Goal: Find specific page/section: Find specific page/section

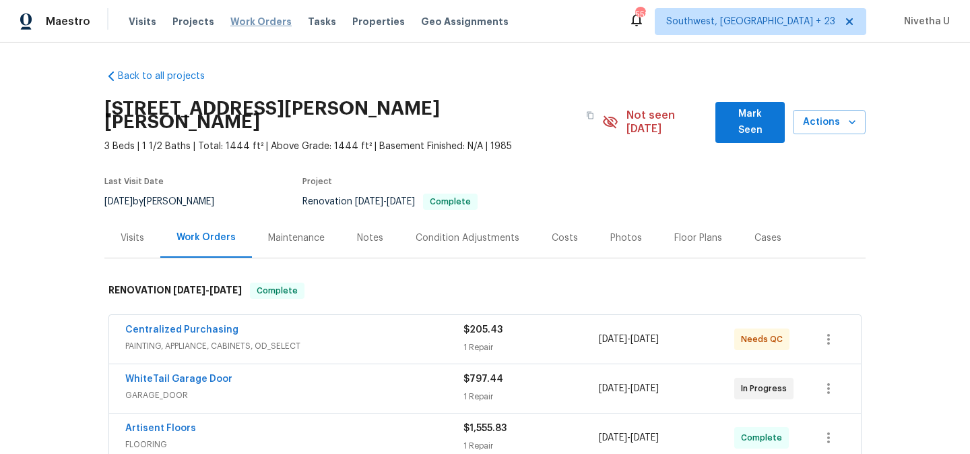
drag, startPoint x: 0, startPoint y: 0, endPoint x: 239, endPoint y: 21, distance: 240.1
click at [239, 21] on span "Work Orders" at bounding box center [260, 21] width 61 height 13
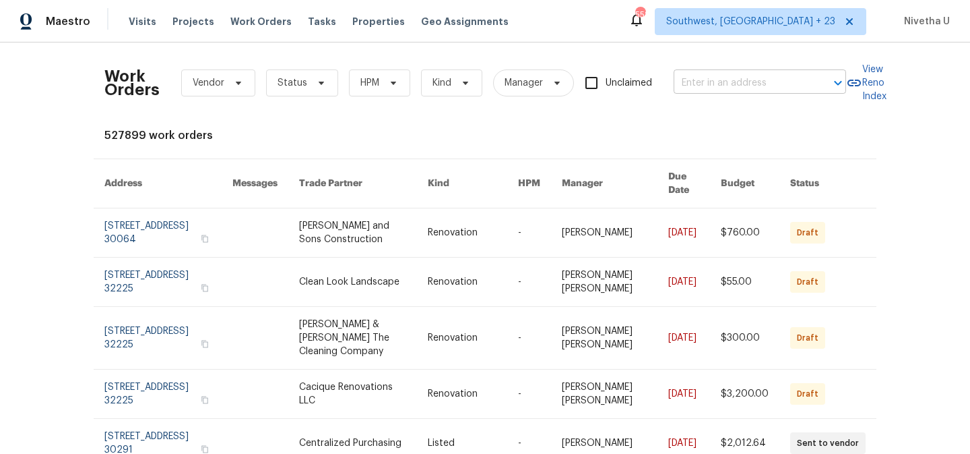
click at [720, 90] on input "text" at bounding box center [741, 83] width 135 height 21
paste input "[STREET_ADDRESS]"
type input "[STREET_ADDRESS]"
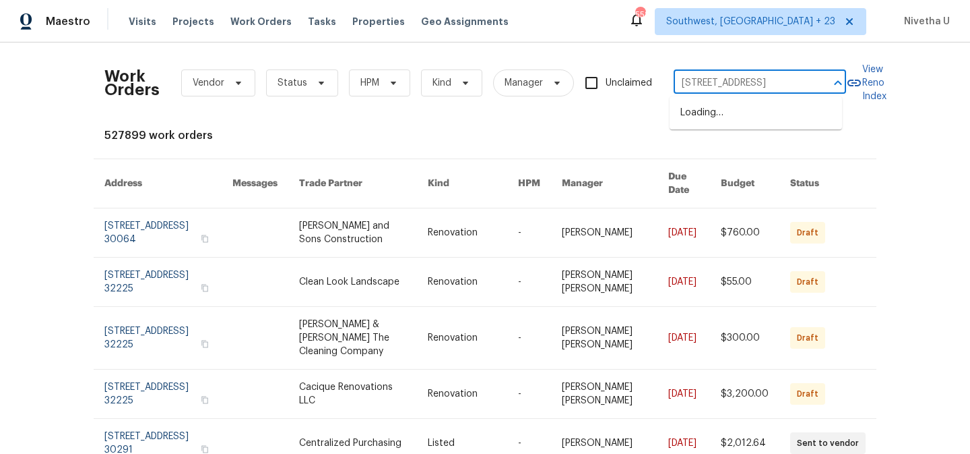
scroll to position [0, 38]
click at [739, 124] on li "[STREET_ADDRESS]" at bounding box center [756, 113] width 173 height 22
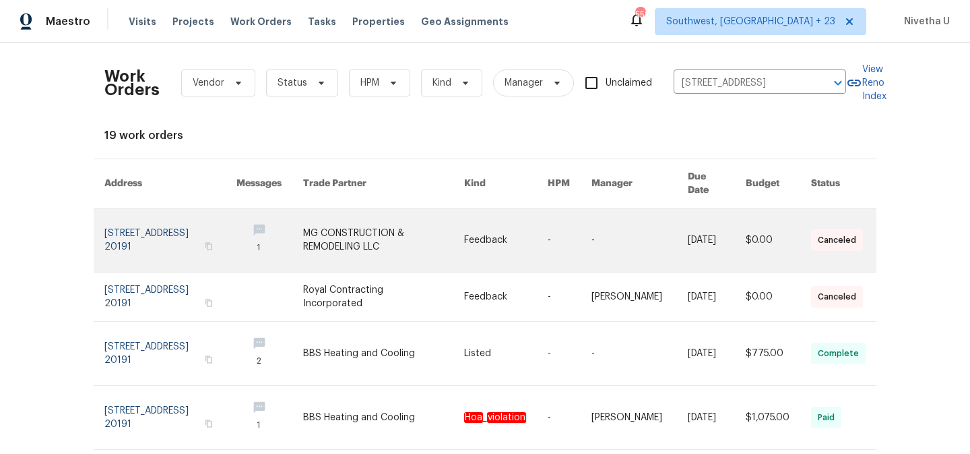
click at [135, 248] on link at bounding box center [170, 239] width 132 height 63
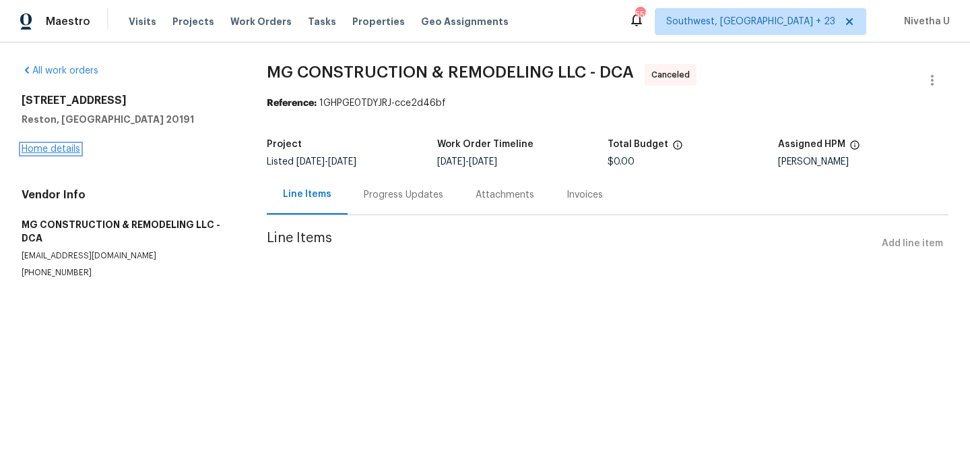
click at [58, 152] on link "Home details" at bounding box center [51, 148] width 59 height 9
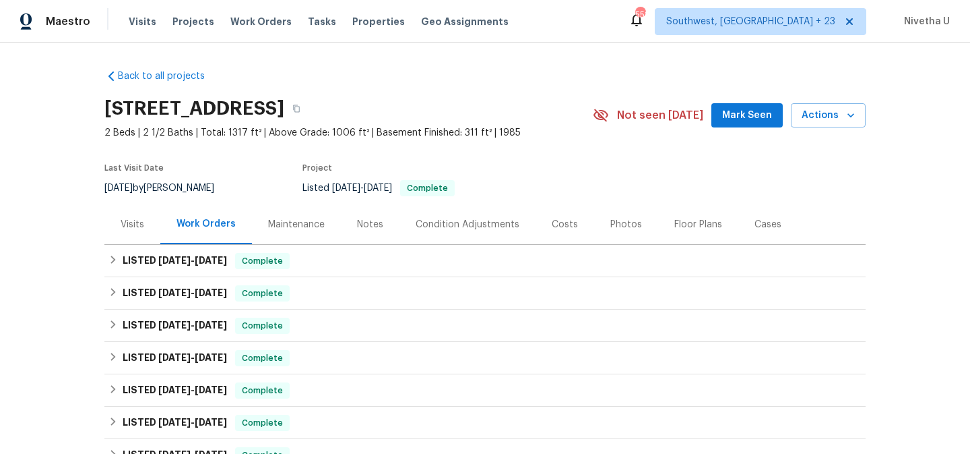
scroll to position [44, 0]
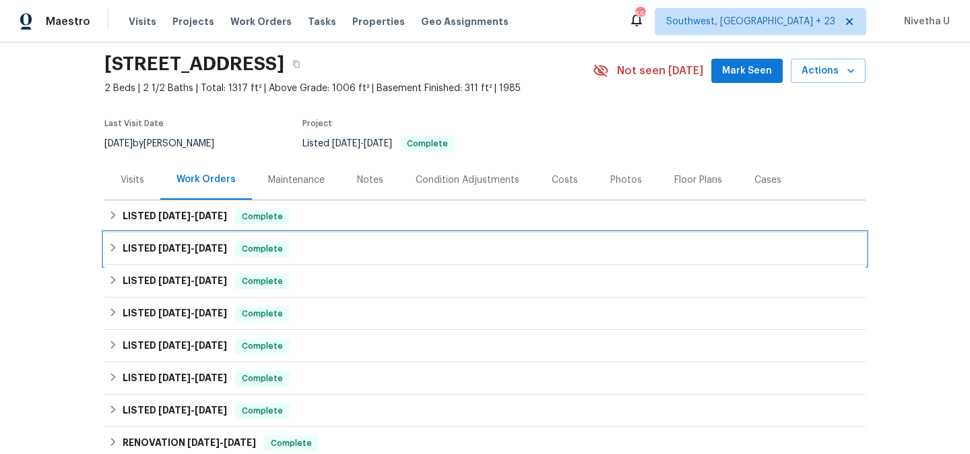
click at [294, 261] on div "LISTED [DATE] - [DATE] Complete" at bounding box center [484, 248] width 761 height 32
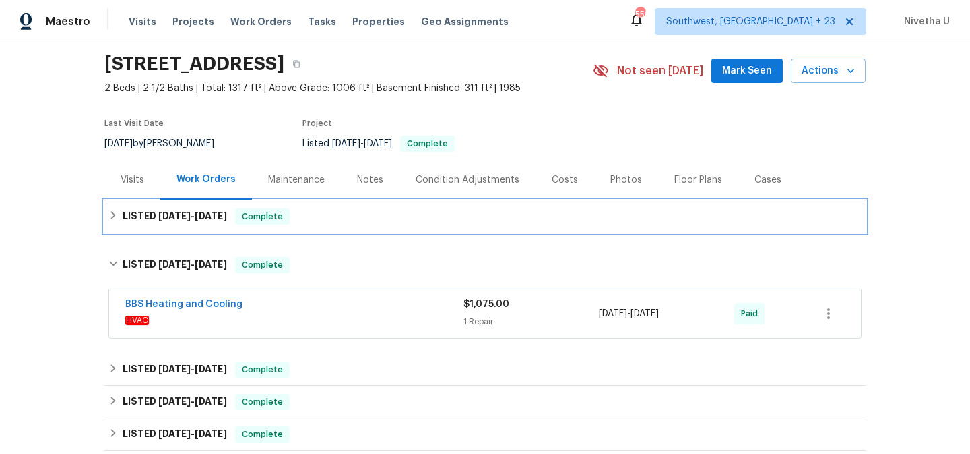
click at [323, 222] on div "LISTED [DATE] - [DATE] Complete" at bounding box center [484, 216] width 753 height 16
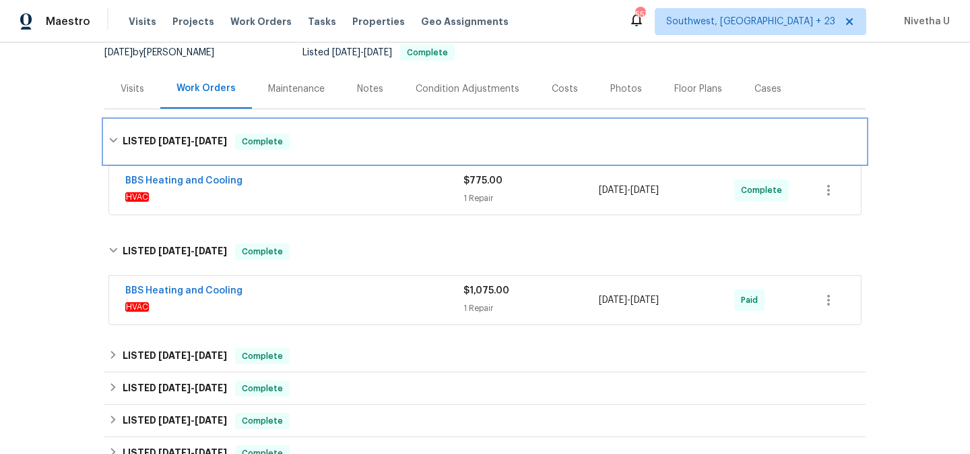
scroll to position [204, 0]
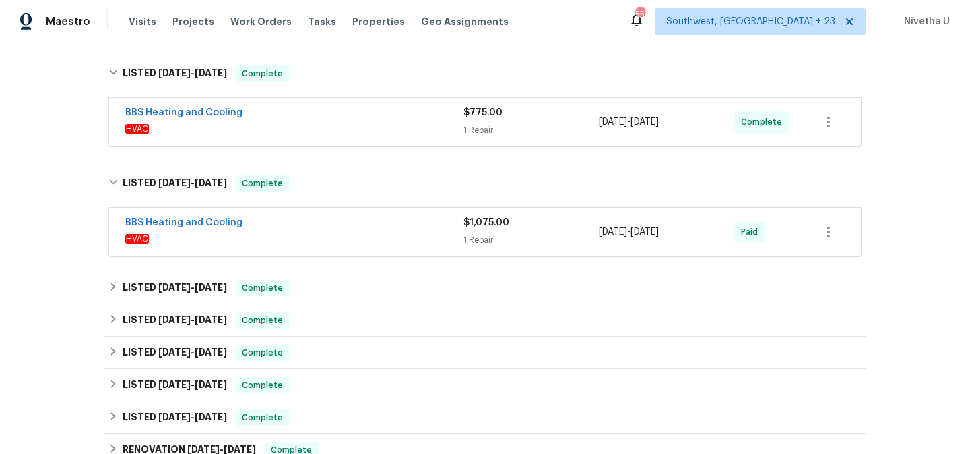
click at [307, 244] on span "HVAC" at bounding box center [294, 238] width 338 height 13
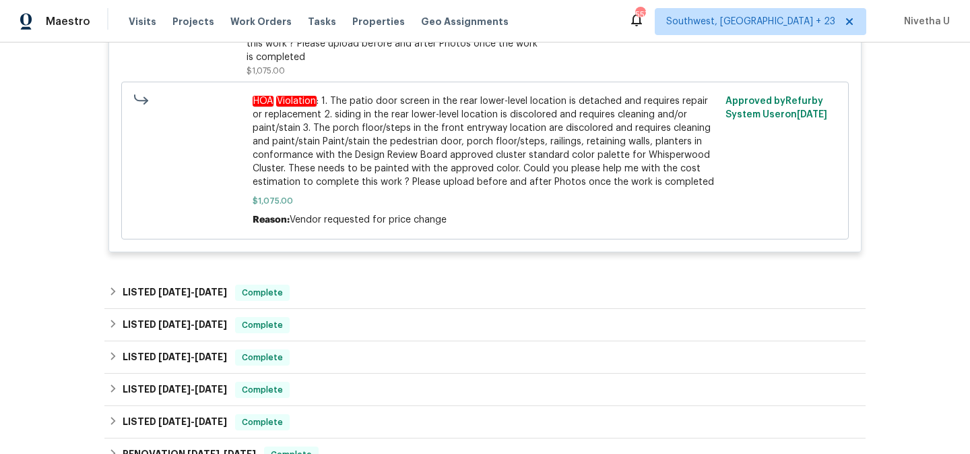
scroll to position [604, 0]
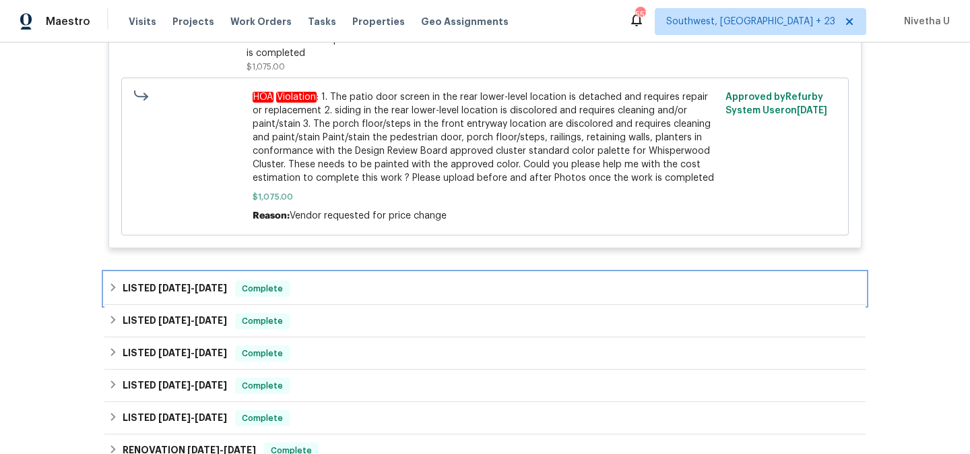
click at [361, 295] on div "LISTED [DATE] - [DATE] Complete" at bounding box center [484, 288] width 753 height 16
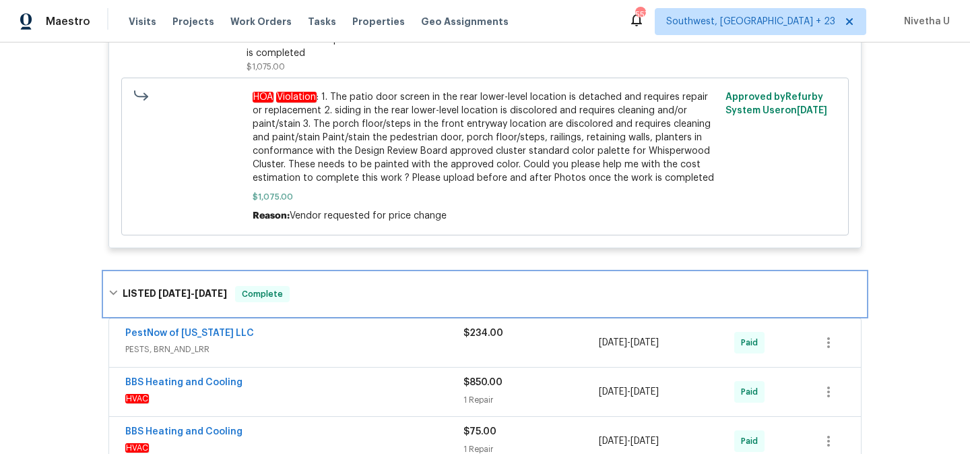
click at [361, 295] on div "LISTED [DATE] - [DATE] Complete" at bounding box center [484, 294] width 753 height 16
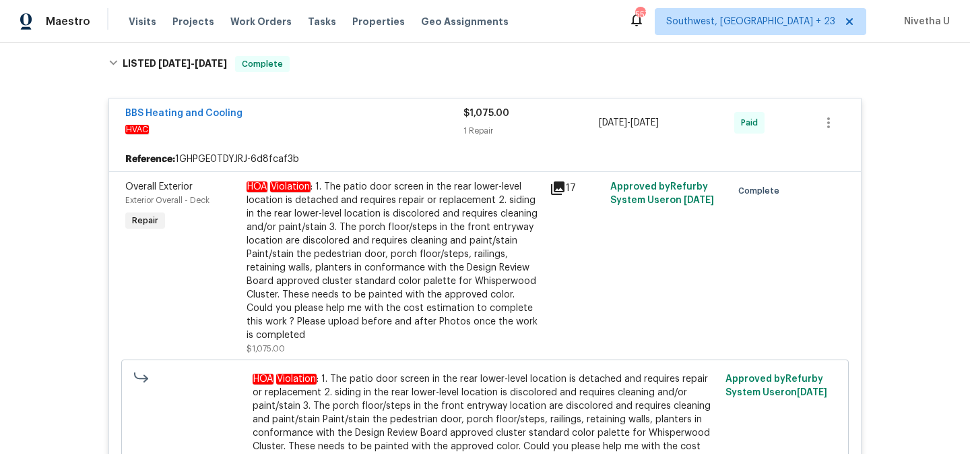
scroll to position [198, 0]
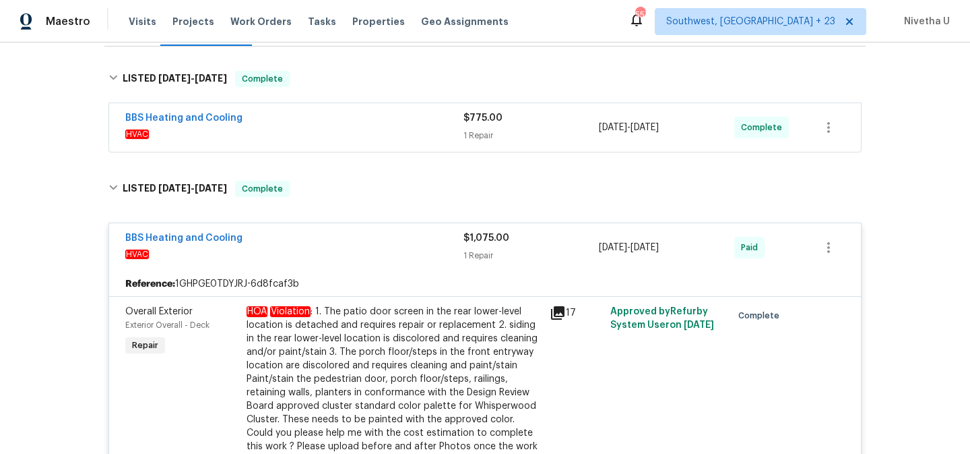
click at [332, 232] on div "BBS Heating and Cooling" at bounding box center [294, 239] width 338 height 16
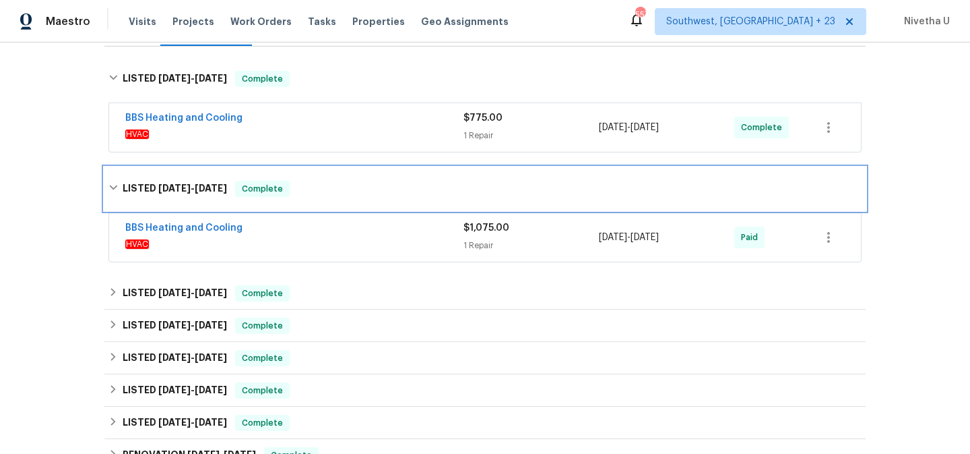
click at [317, 198] on div "LISTED [DATE] - [DATE] Complete" at bounding box center [484, 188] width 761 height 43
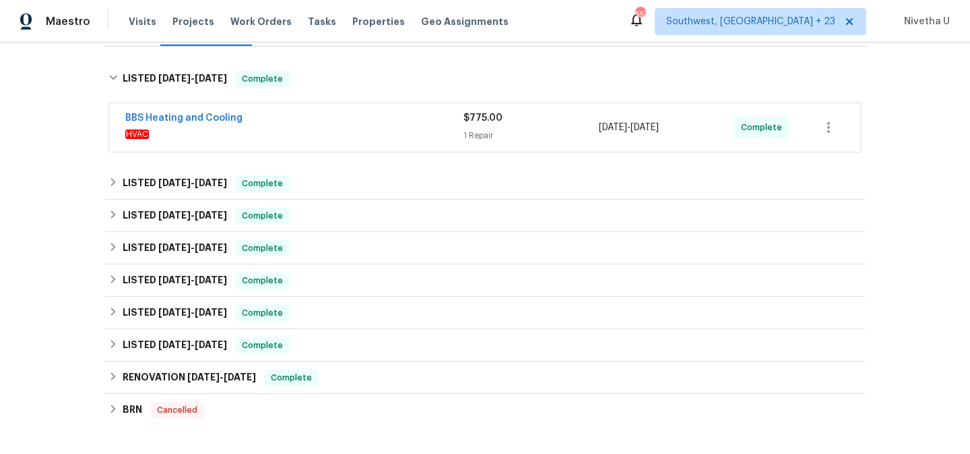
click at [298, 125] on div "BBS Heating and Cooling" at bounding box center [294, 119] width 338 height 16
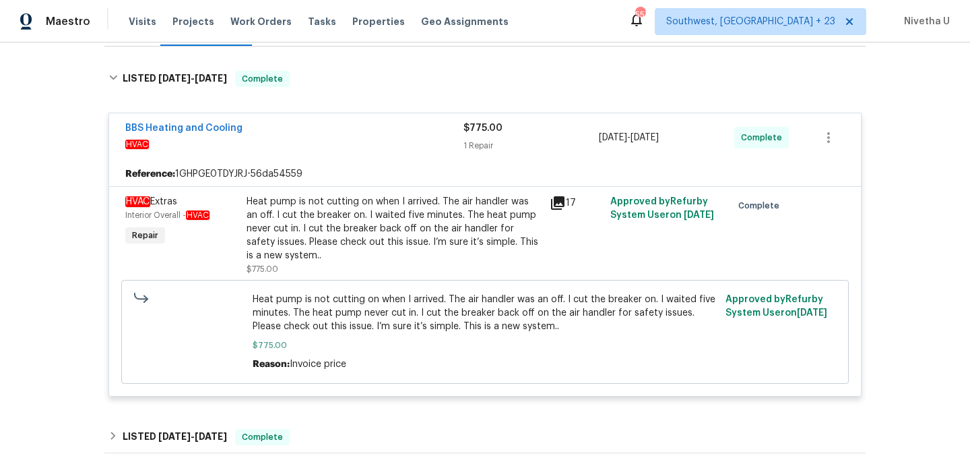
click at [347, 125] on div "BBS Heating and Cooling" at bounding box center [294, 129] width 338 height 16
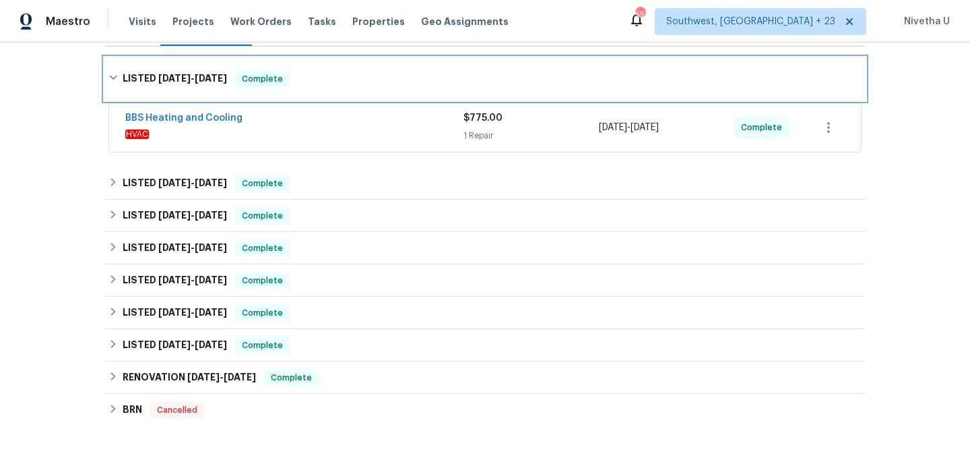
click at [332, 84] on div "LISTED [DATE] - [DATE] Complete" at bounding box center [484, 79] width 753 height 16
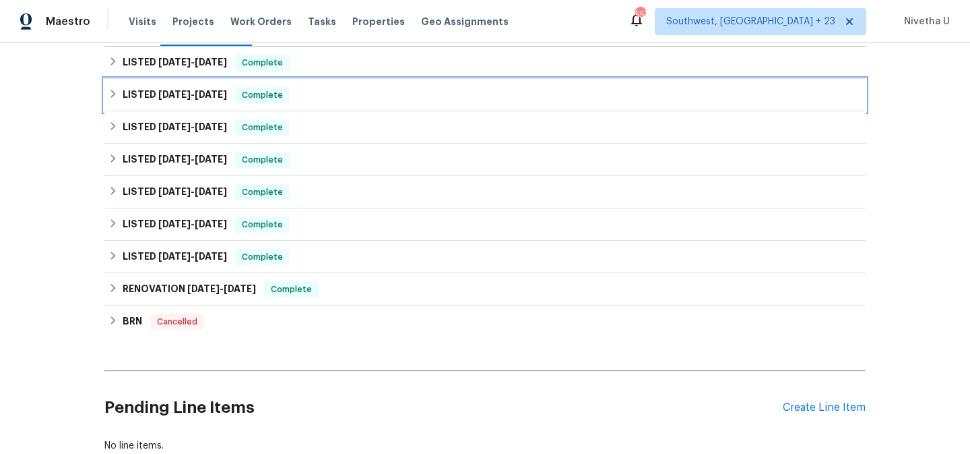
click at [323, 106] on div "LISTED [DATE] - [DATE] Complete" at bounding box center [484, 95] width 761 height 32
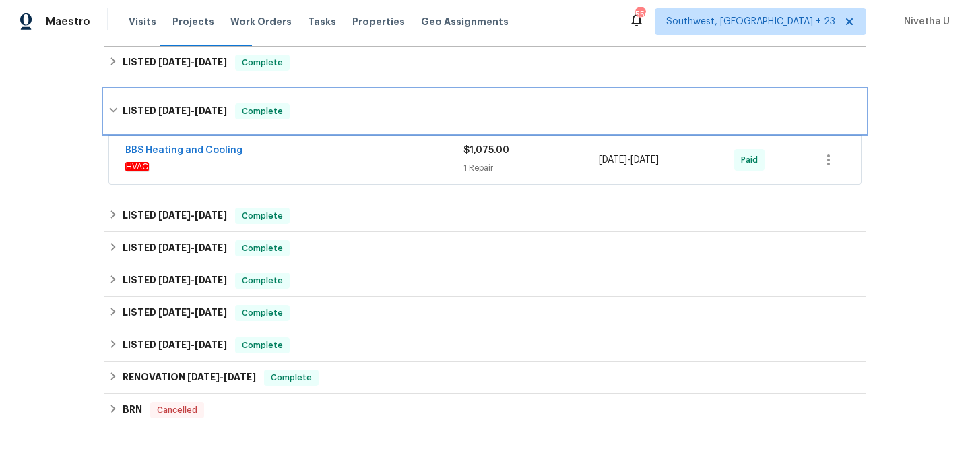
click at [323, 106] on div "LISTED [DATE] - [DATE] Complete" at bounding box center [484, 111] width 753 height 16
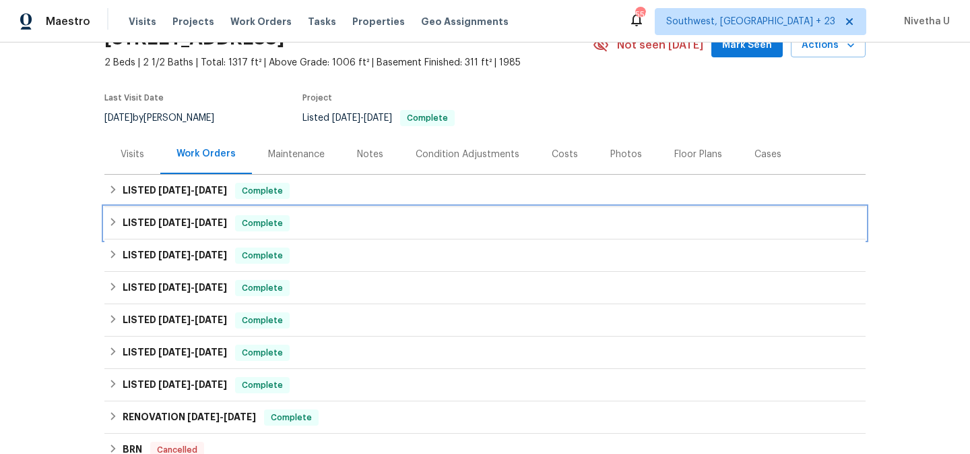
scroll to position [69, 0]
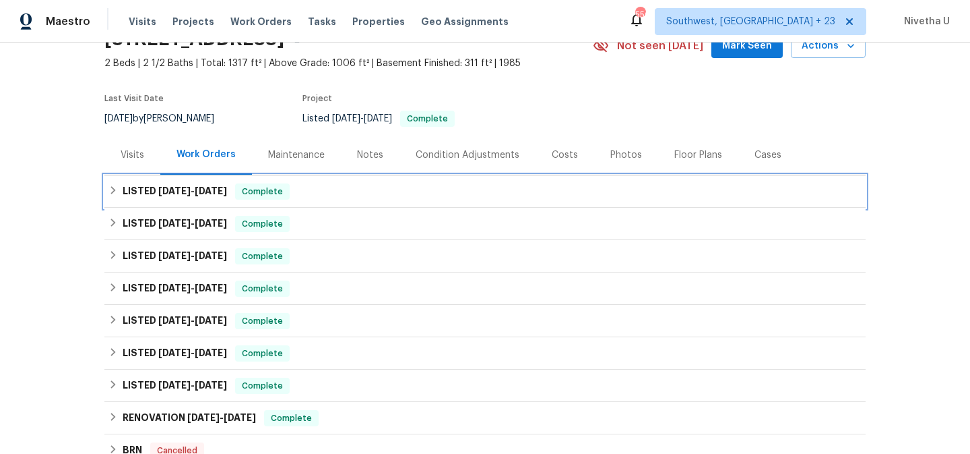
click at [329, 191] on div "LISTED [DATE] - [DATE] Complete" at bounding box center [484, 191] width 753 height 16
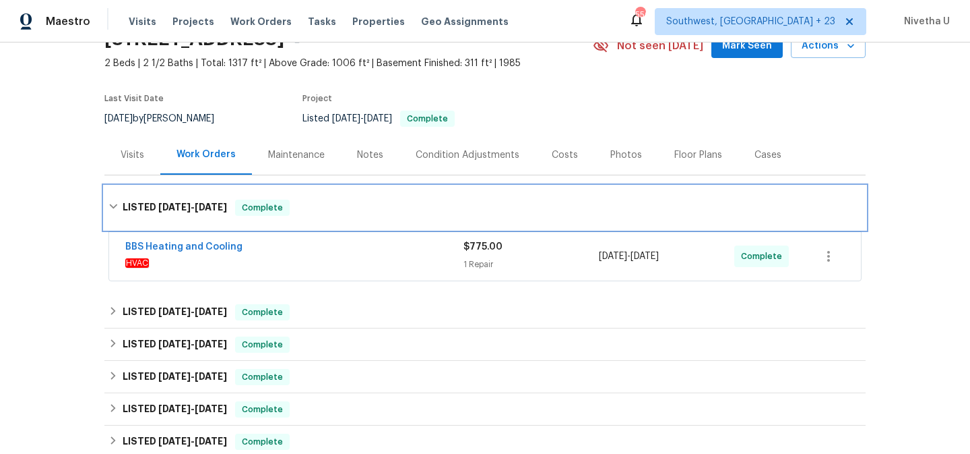
click at [329, 191] on div "LISTED [DATE] - [DATE] Complete" at bounding box center [484, 207] width 761 height 43
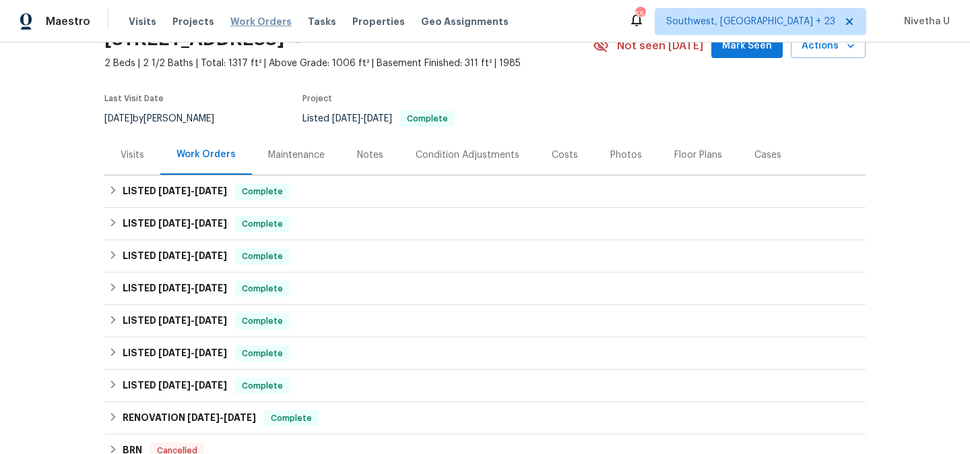
click at [249, 18] on span "Work Orders" at bounding box center [260, 21] width 61 height 13
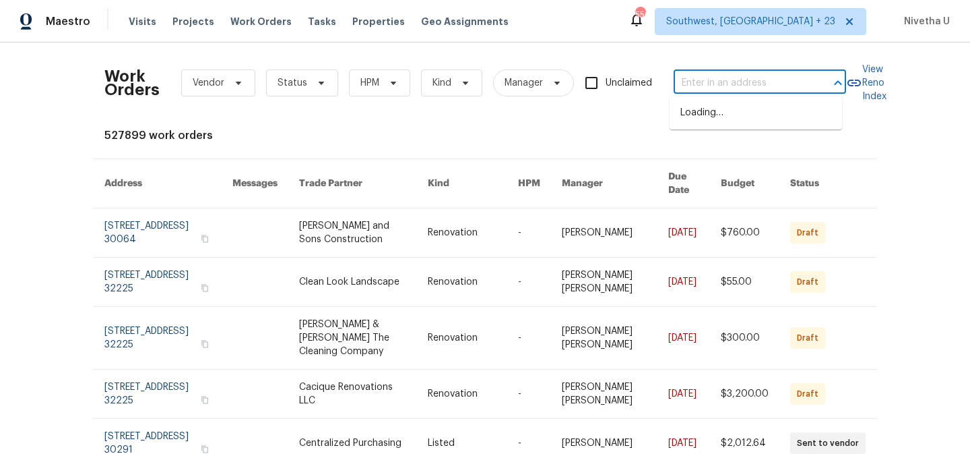
click at [685, 89] on input "text" at bounding box center [741, 83] width 135 height 21
paste input "[STREET_ADDRESS]"
type input "[STREET_ADDRESS]"
click at [695, 107] on li "[STREET_ADDRESS]" at bounding box center [756, 113] width 173 height 22
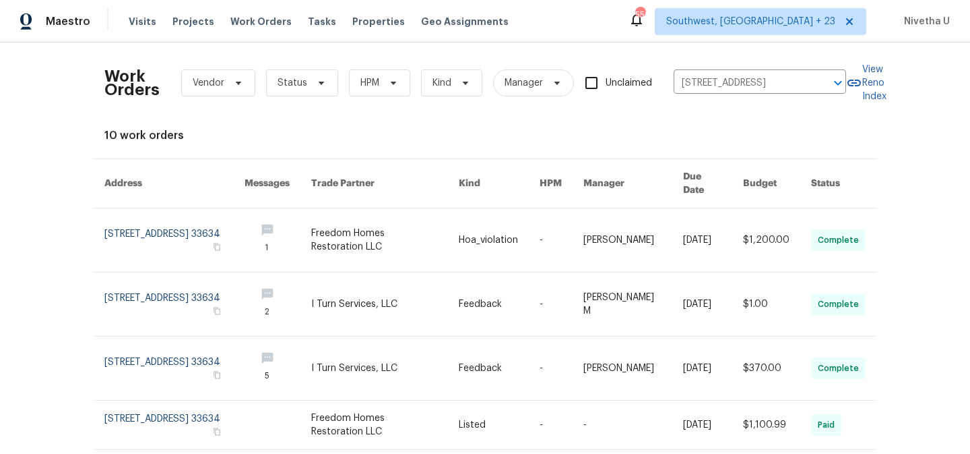
click at [109, 219] on link at bounding box center [174, 239] width 140 height 63
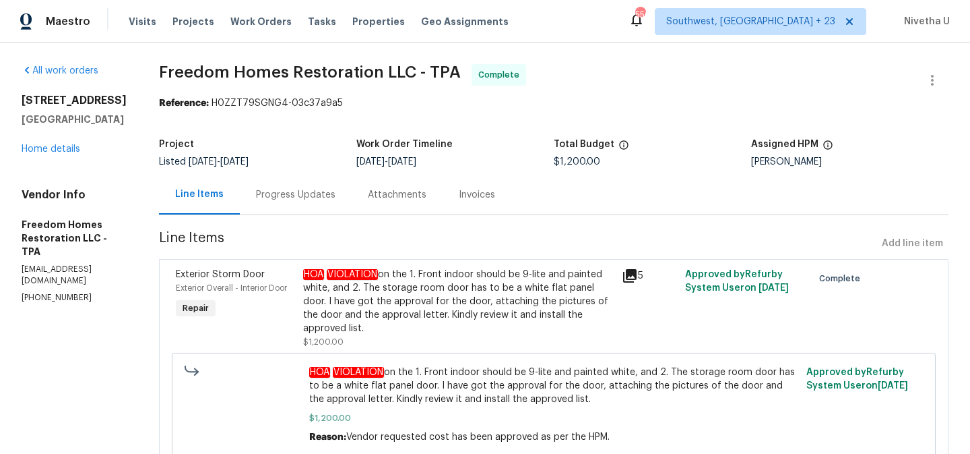
click at [34, 154] on div "[STREET_ADDRESS] Home details" at bounding box center [74, 125] width 105 height 62
click at [35, 151] on link "Home details" at bounding box center [51, 148] width 59 height 9
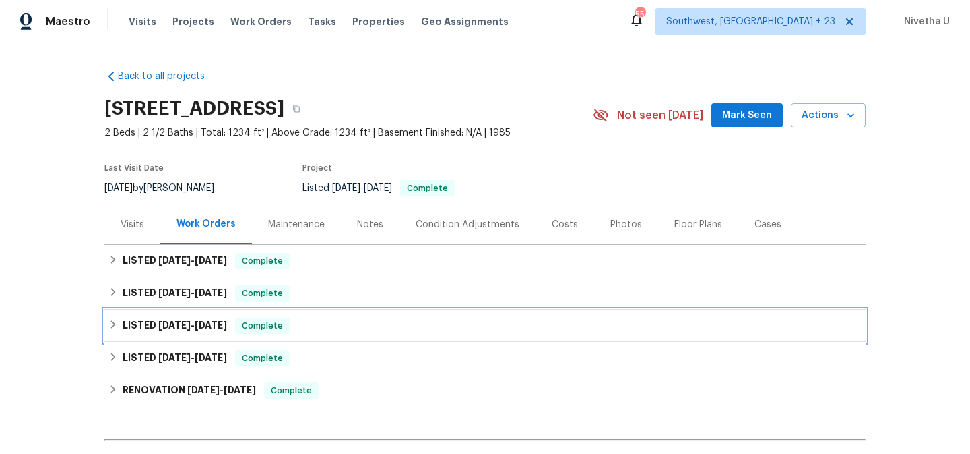
click at [301, 319] on div "LISTED [DATE] - [DATE] Complete" at bounding box center [484, 325] width 753 height 16
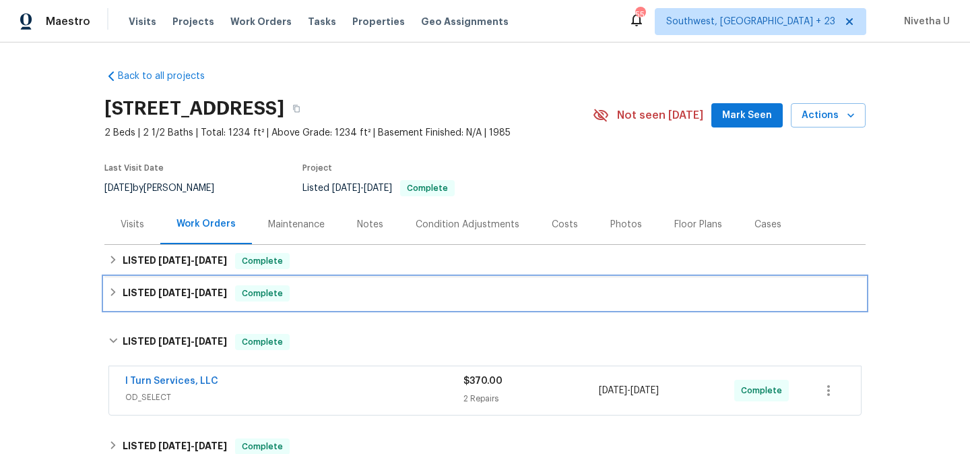
click at [299, 295] on div "LISTED [DATE] - [DATE] Complete" at bounding box center [484, 293] width 753 height 16
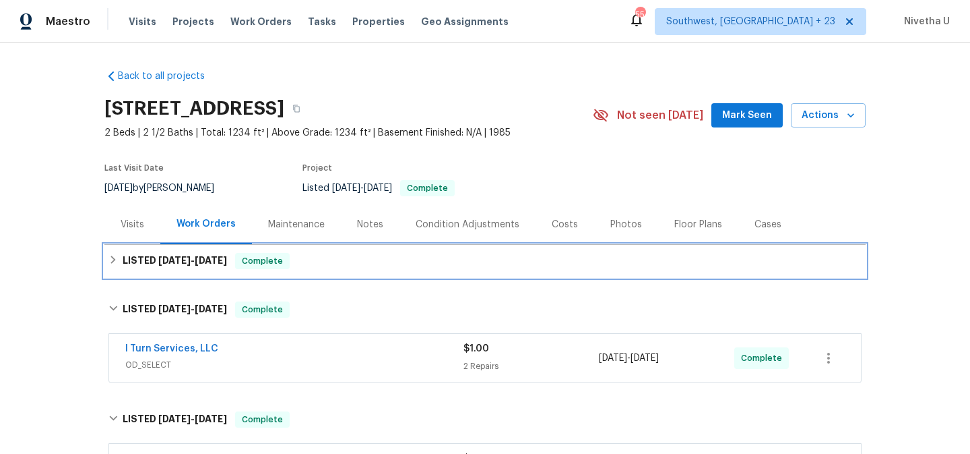
click at [299, 258] on div "LISTED [DATE] - [DATE] Complete" at bounding box center [484, 261] width 753 height 16
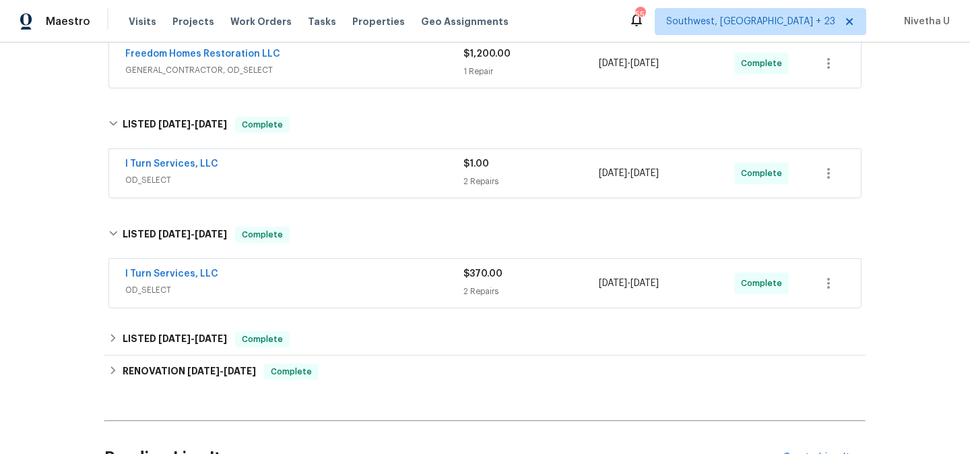
scroll to position [263, 0]
click at [337, 280] on div "I Turn Services, LLC" at bounding box center [294, 274] width 338 height 16
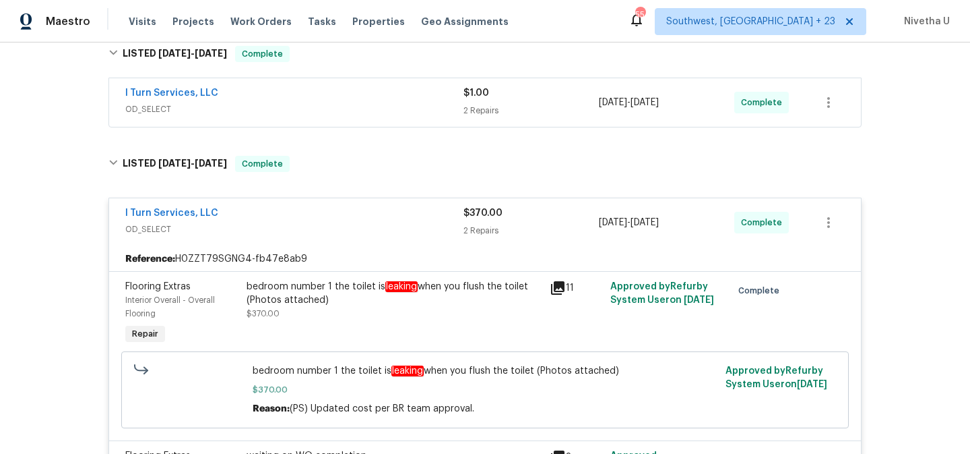
scroll to position [211, 0]
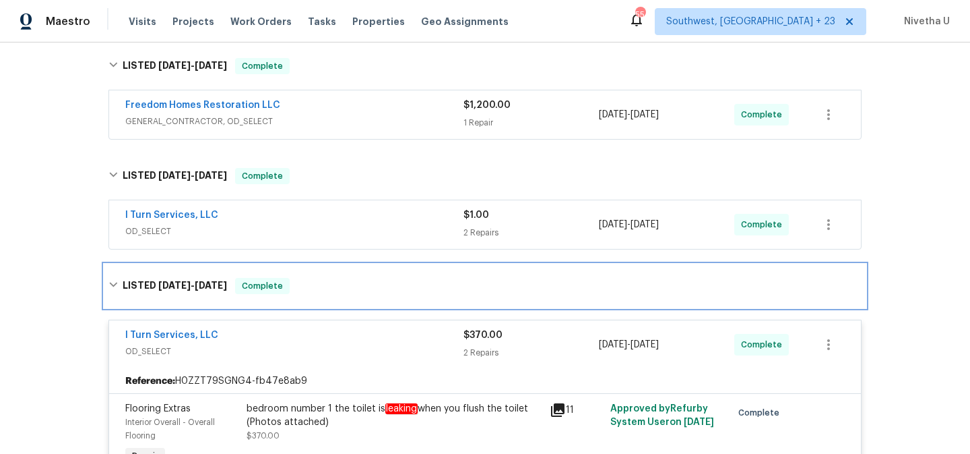
click at [314, 290] on div "LISTED [DATE] - [DATE] Complete" at bounding box center [484, 286] width 753 height 16
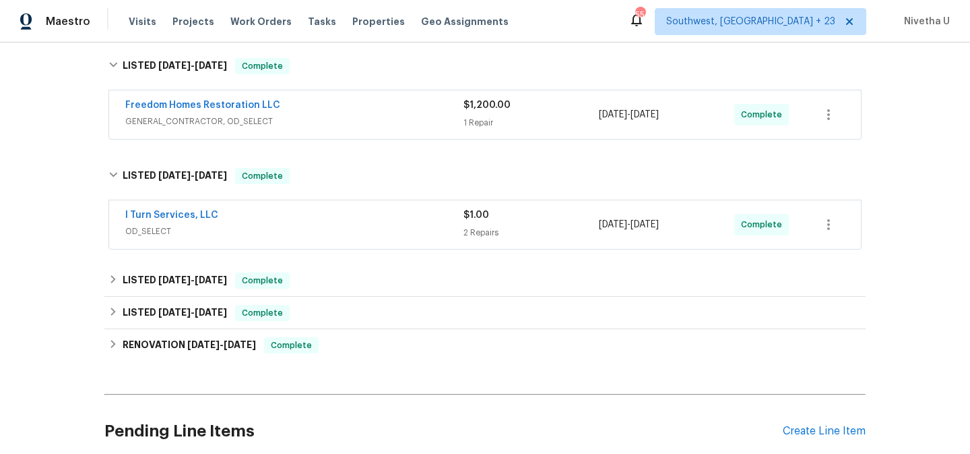
click at [309, 234] on span "OD_SELECT" at bounding box center [294, 230] width 338 height 13
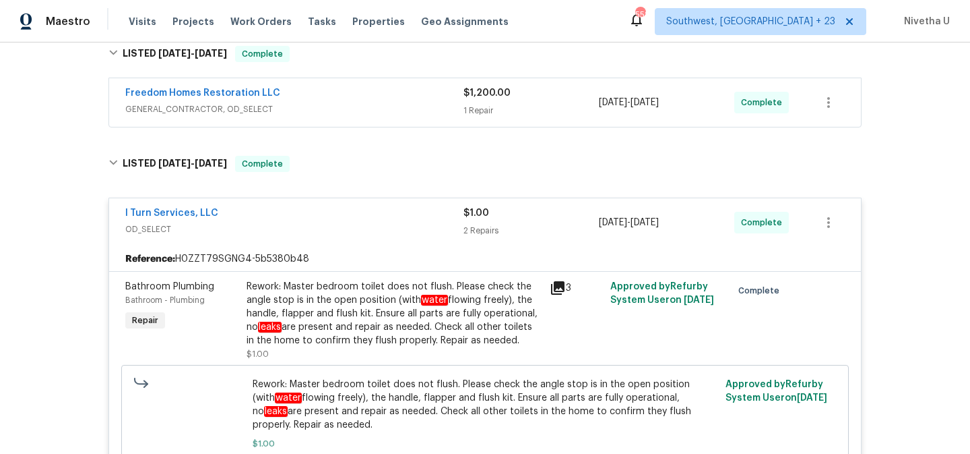
scroll to position [216, 0]
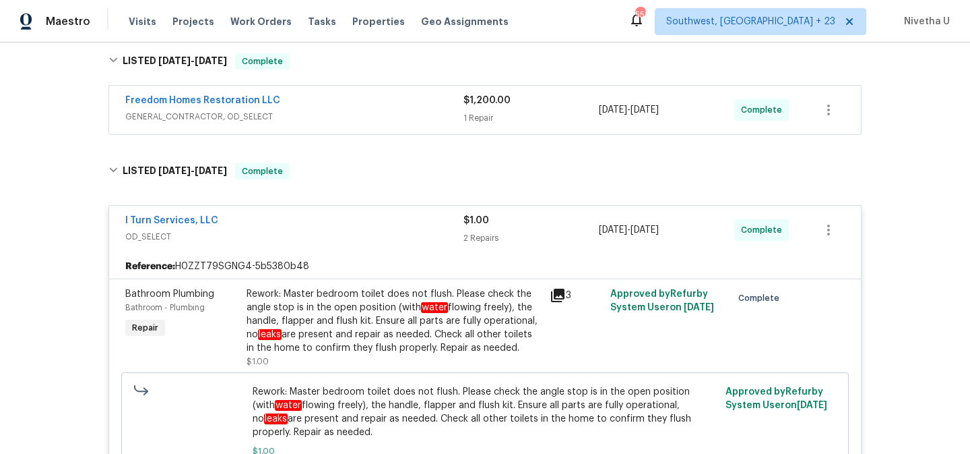
click at [303, 226] on div "I Turn Services, LLC" at bounding box center [294, 222] width 338 height 16
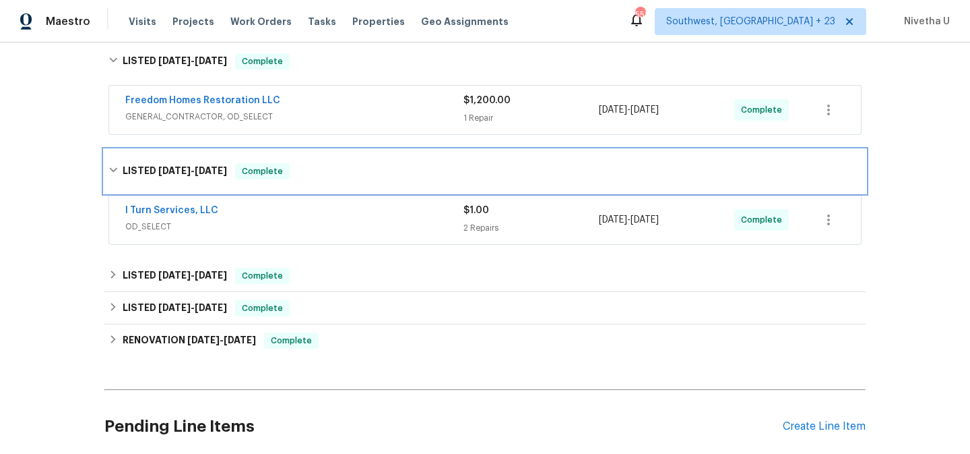
click at [303, 181] on div "LISTED [DATE] - [DATE] Complete" at bounding box center [484, 171] width 761 height 43
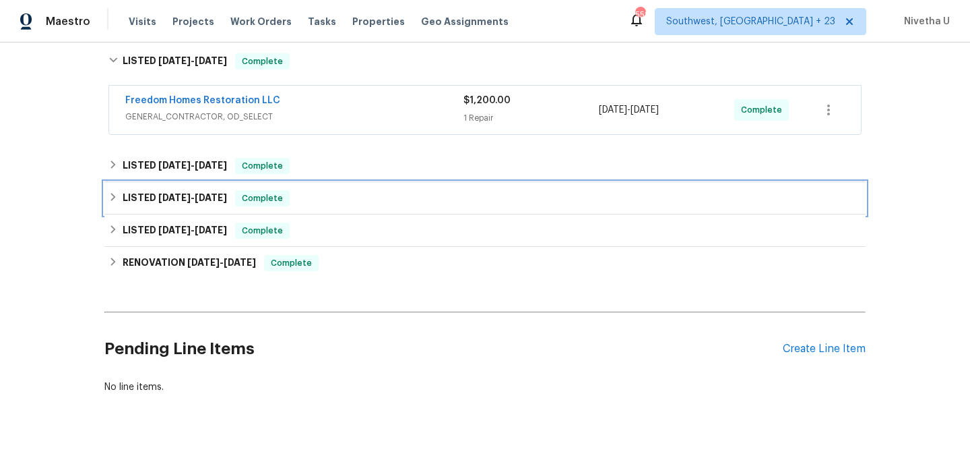
click at [308, 204] on div "LISTED [DATE] - [DATE] Complete" at bounding box center [484, 198] width 753 height 16
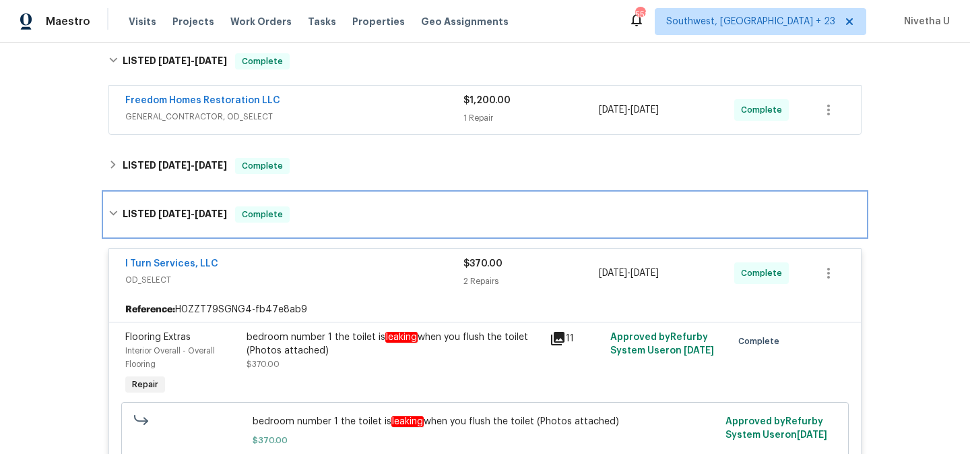
click at [308, 204] on div "LISTED [DATE] - [DATE] Complete" at bounding box center [484, 214] width 761 height 43
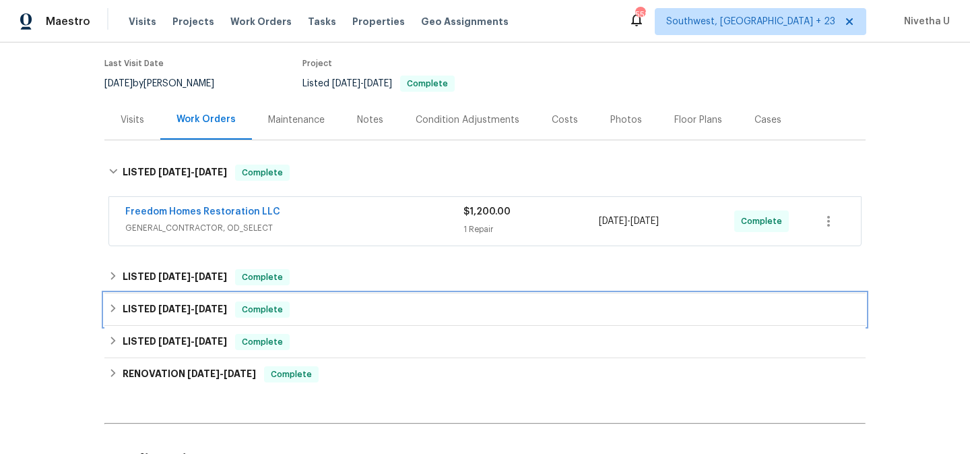
scroll to position [103, 0]
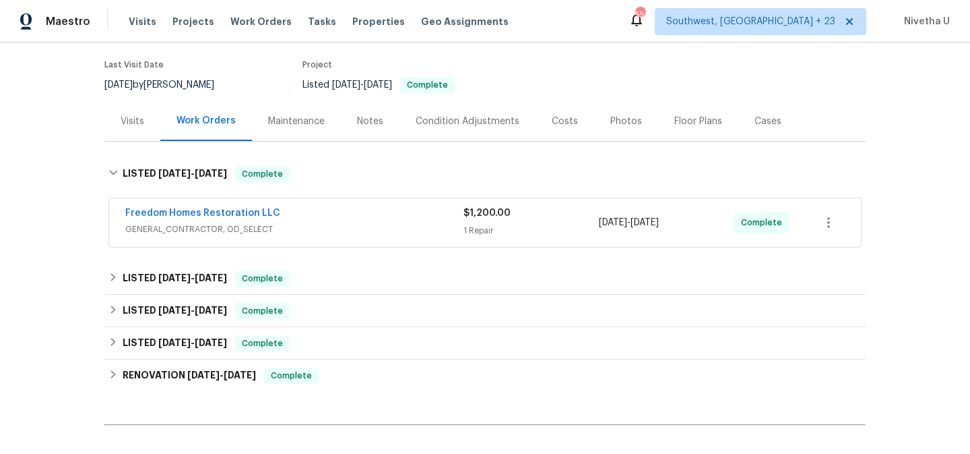
click at [316, 222] on span "GENERAL_CONTRACTOR, OD_SELECT" at bounding box center [294, 228] width 338 height 13
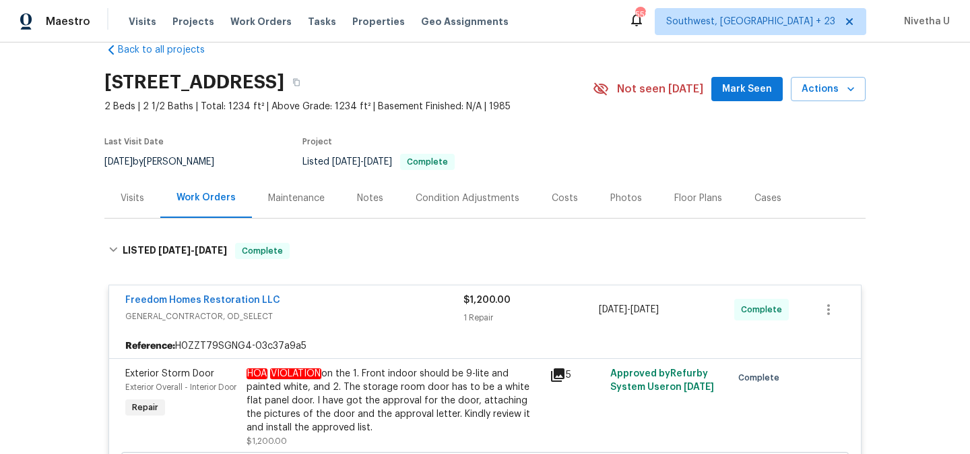
scroll to position [24, 0]
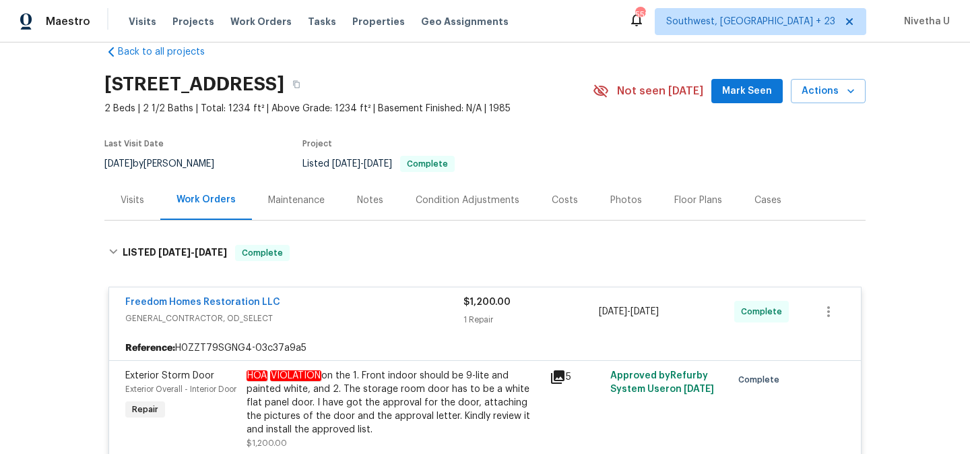
click at [340, 314] on span "GENERAL_CONTRACTOR, OD_SELECT" at bounding box center [294, 317] width 338 height 13
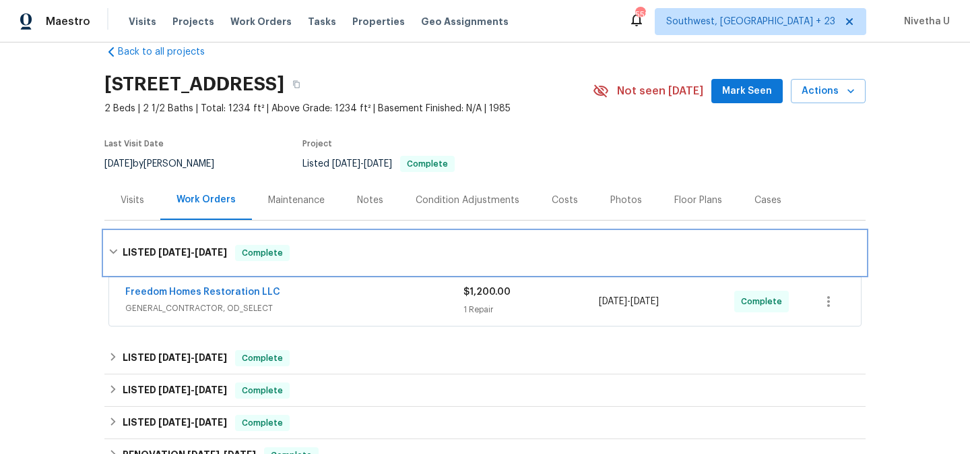
click at [328, 264] on div "LISTED [DATE] - [DATE] Complete" at bounding box center [484, 252] width 761 height 43
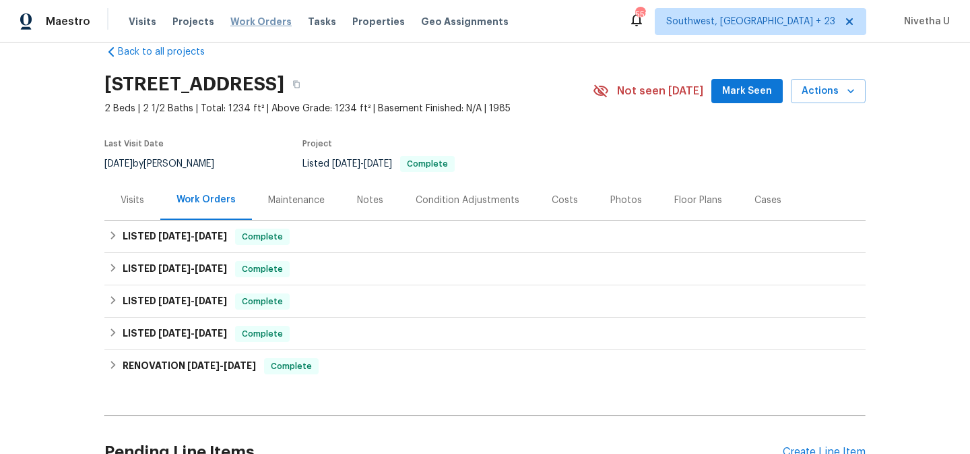
click at [251, 24] on span "Work Orders" at bounding box center [260, 21] width 61 height 13
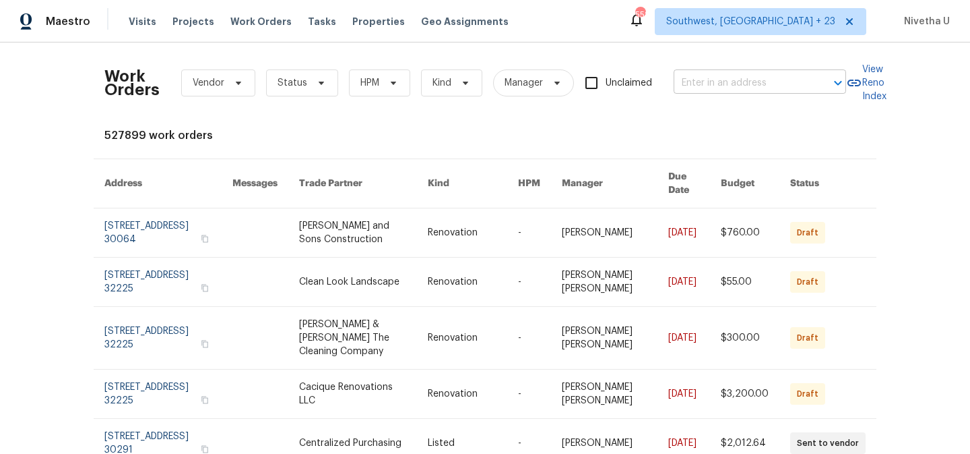
click at [737, 88] on input "text" at bounding box center [741, 83] width 135 height 21
paste input "[STREET_ADDRESS][PERSON_NAME]"
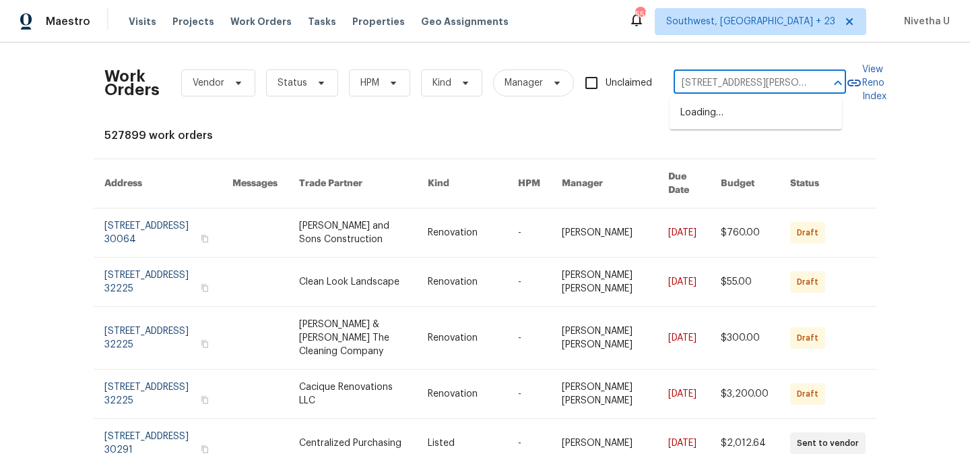
scroll to position [0, 28]
type input "[STREET_ADDRESS][PERSON_NAME]"
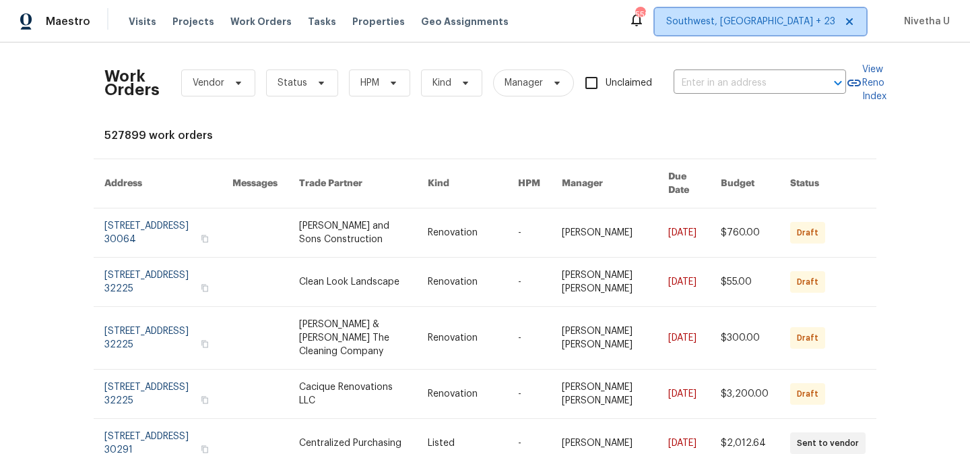
click at [815, 12] on span "Southwest, [GEOGRAPHIC_DATA] + 23" at bounding box center [761, 21] width 212 height 27
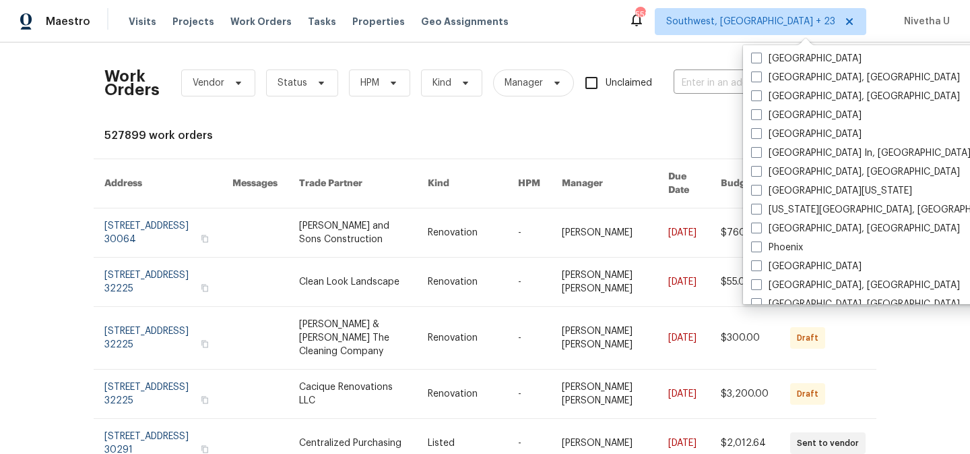
scroll to position [706, 0]
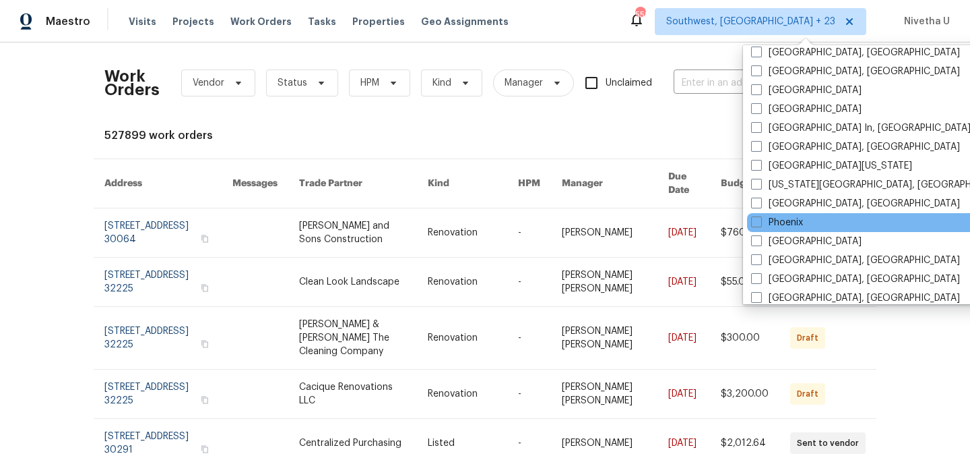
click at [813, 221] on div "Phoenix" at bounding box center [883, 222] width 272 height 19
click at [766, 220] on label "Phoenix" at bounding box center [777, 222] width 52 height 13
click at [760, 220] on input "Phoenix" at bounding box center [755, 220] width 9 height 9
checkbox input "true"
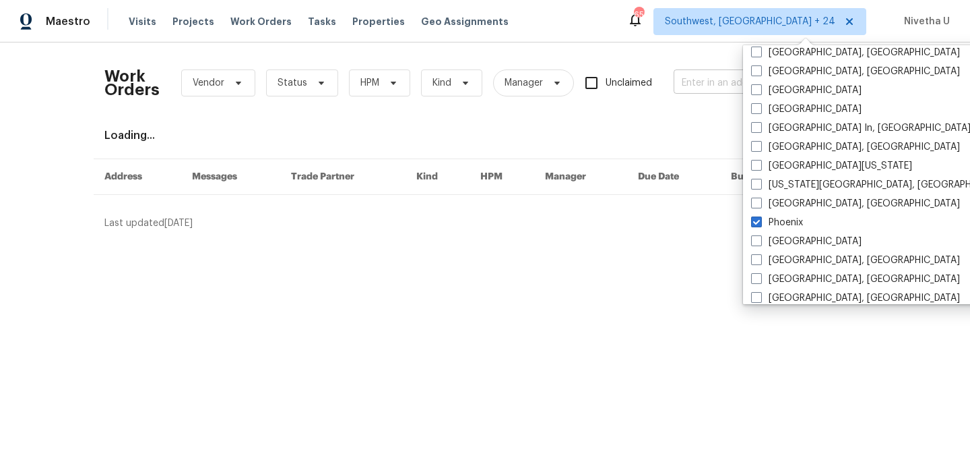
click at [708, 83] on input "text" at bounding box center [741, 83] width 135 height 21
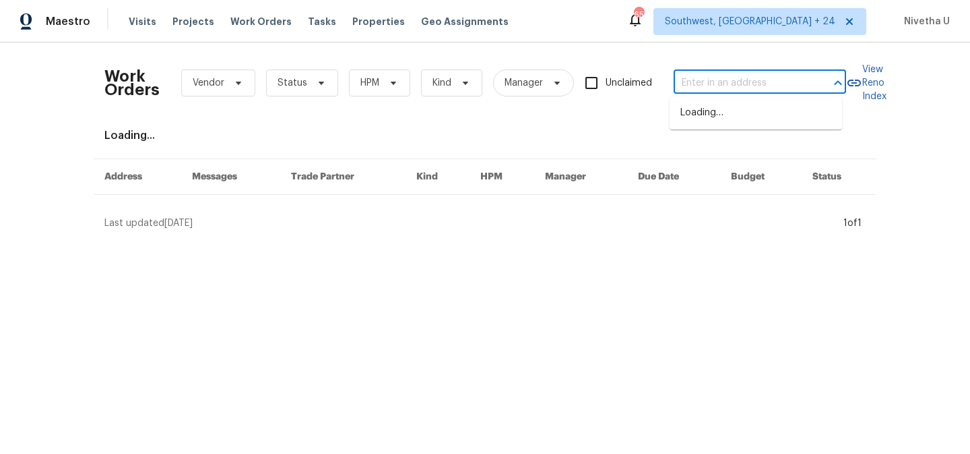
paste input "[STREET_ADDRESS][PERSON_NAME]"
type input "[STREET_ADDRESS][PERSON_NAME]"
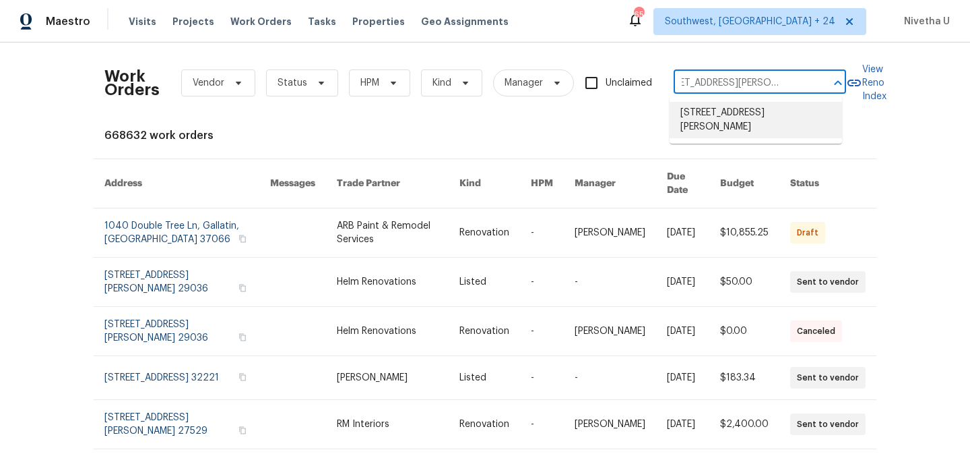
click at [719, 123] on li "[STREET_ADDRESS][PERSON_NAME]" at bounding box center [756, 120] width 173 height 36
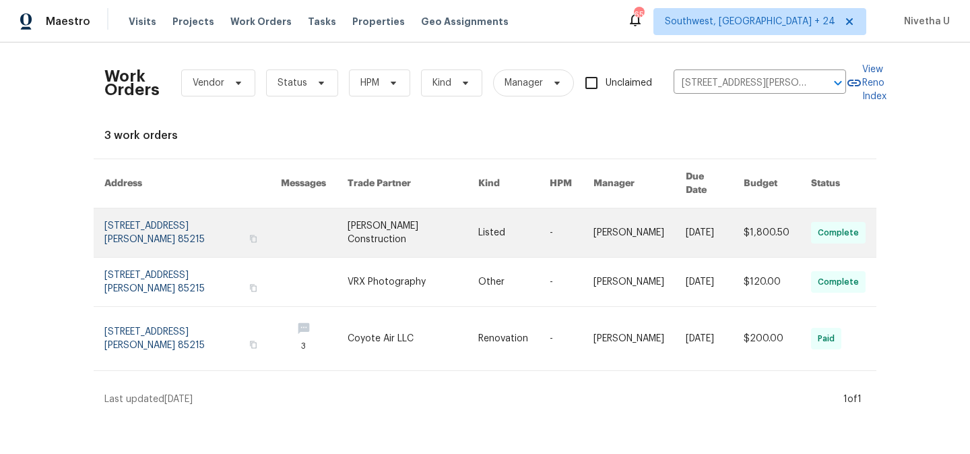
click at [144, 224] on link at bounding box center [192, 232] width 177 height 49
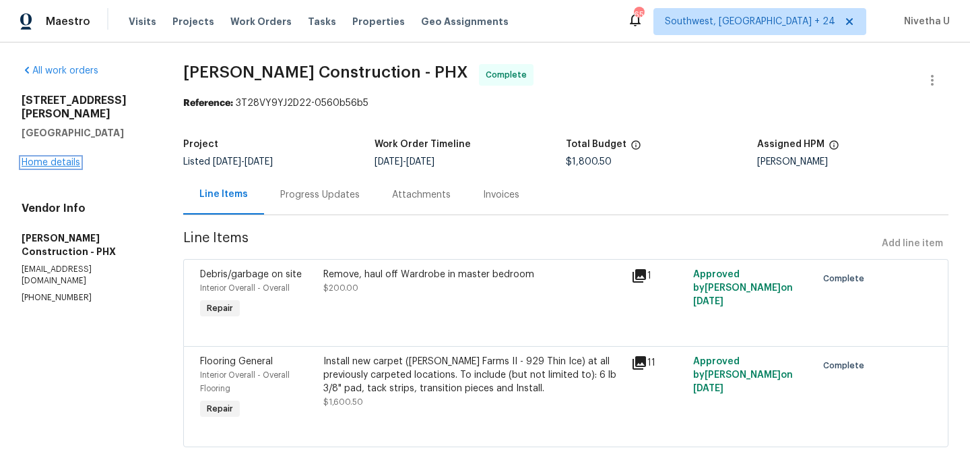
click at [34, 158] on link "Home details" at bounding box center [51, 162] width 59 height 9
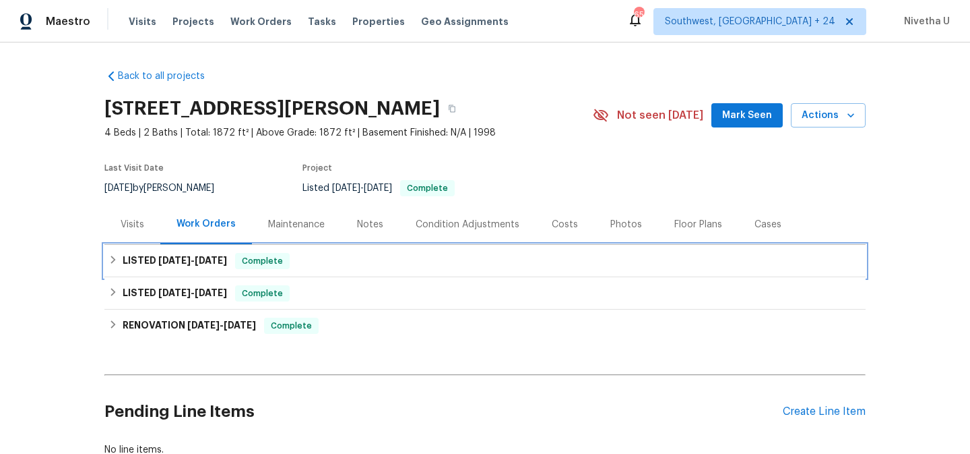
click at [305, 258] on div "LISTED [DATE] - [DATE] Complete" at bounding box center [484, 261] width 753 height 16
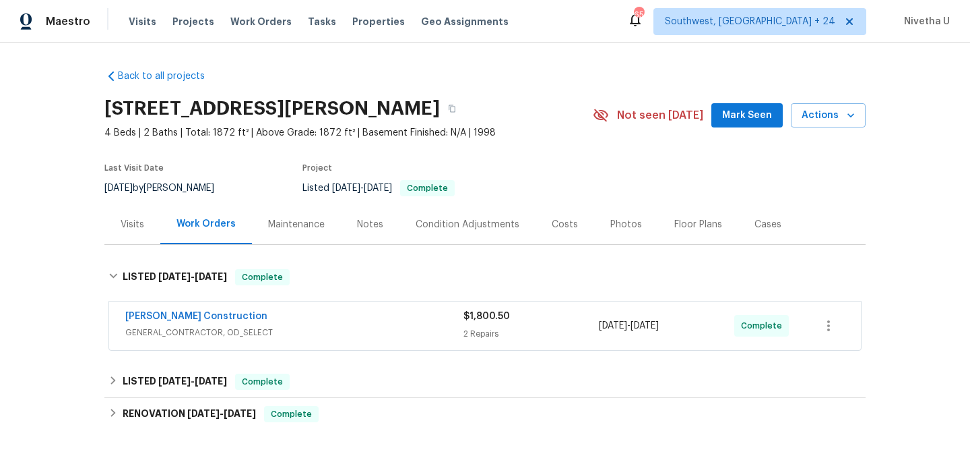
click at [330, 325] on span "GENERAL_CONTRACTOR, OD_SELECT" at bounding box center [294, 331] width 338 height 13
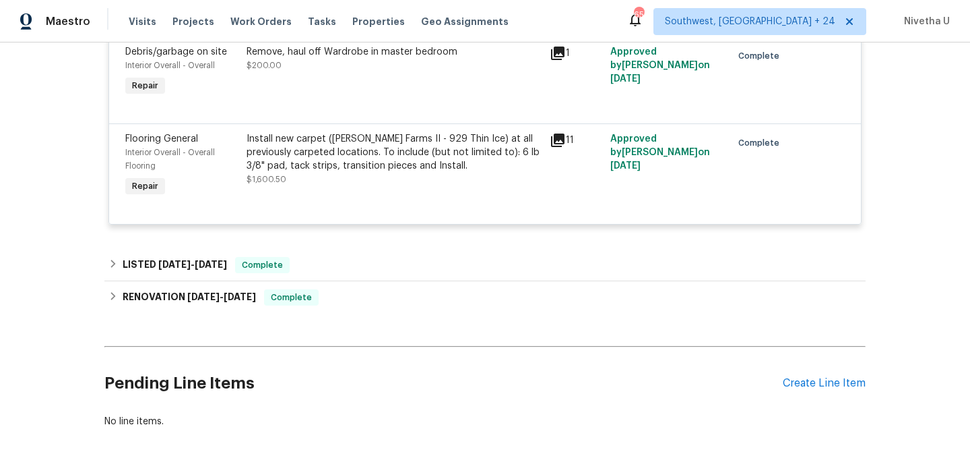
scroll to position [392, 0]
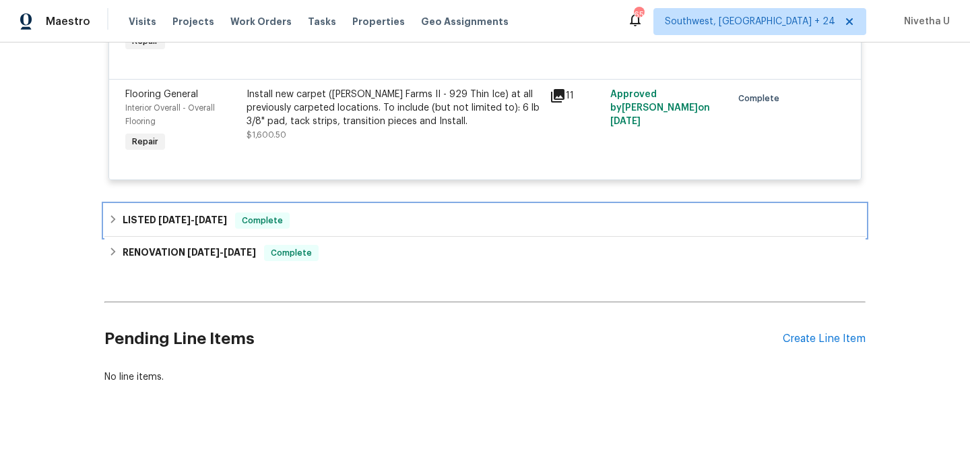
click at [328, 228] on div "LISTED [DATE] - [DATE] Complete" at bounding box center [484, 220] width 753 height 16
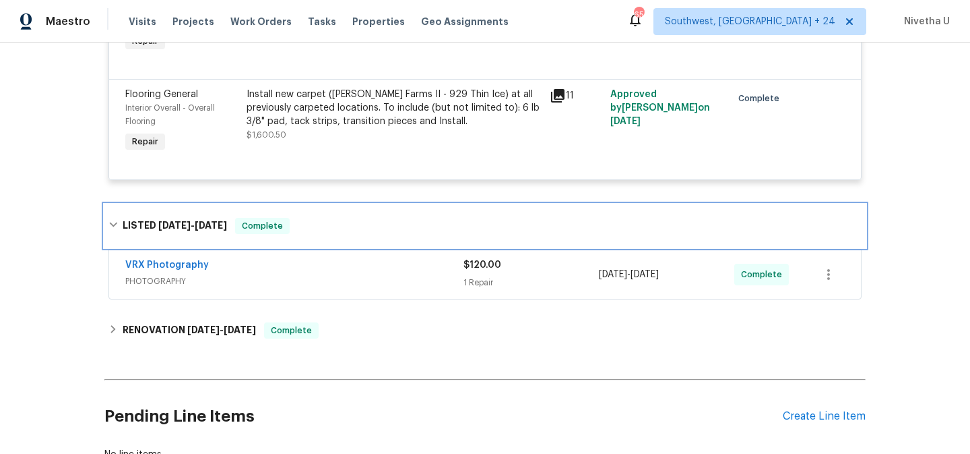
click at [328, 228] on div "LISTED [DATE] - [DATE] Complete" at bounding box center [484, 226] width 753 height 16
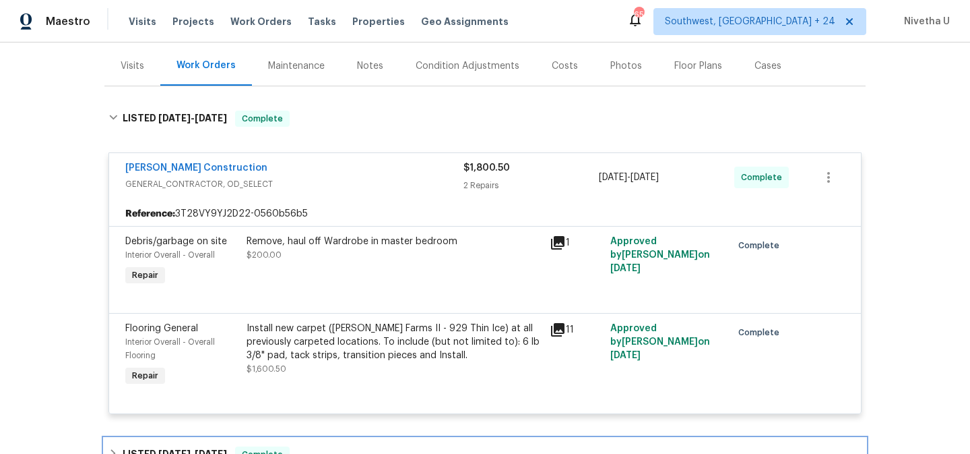
scroll to position [239, 0]
